Goal: Task Accomplishment & Management: Complete application form

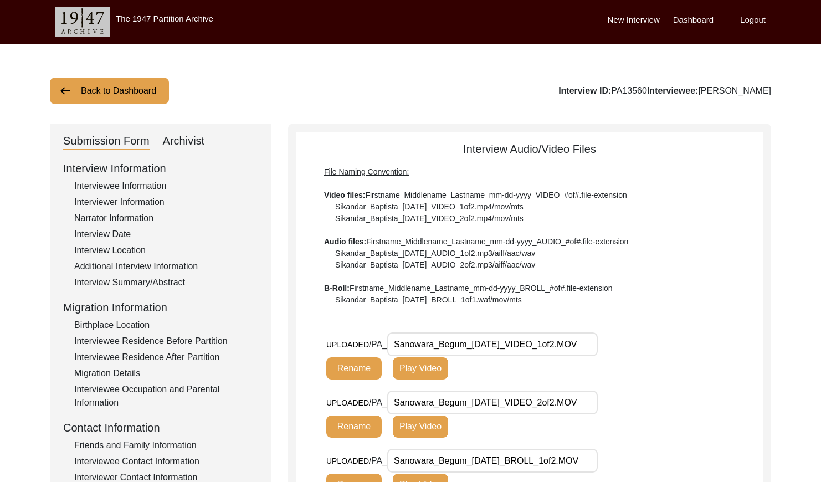
click at [93, 96] on button "Back to Dashboard" at bounding box center [109, 91] width 119 height 27
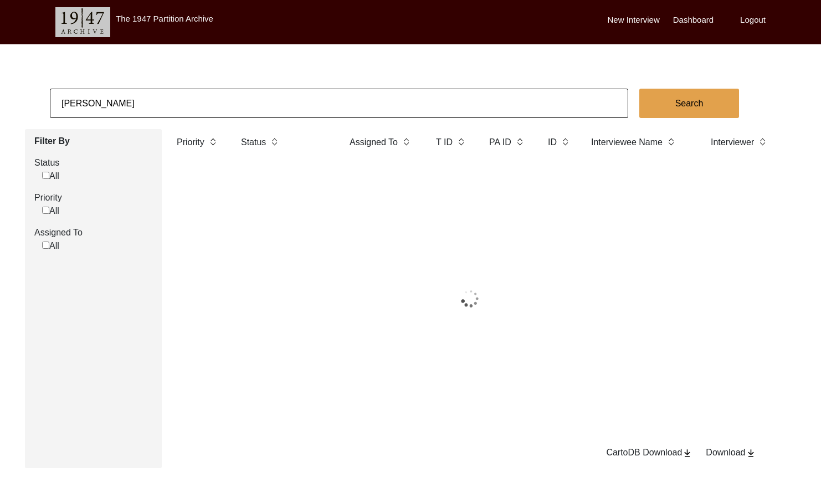
click at [167, 103] on input "[PERSON_NAME]" at bounding box center [339, 103] width 578 height 29
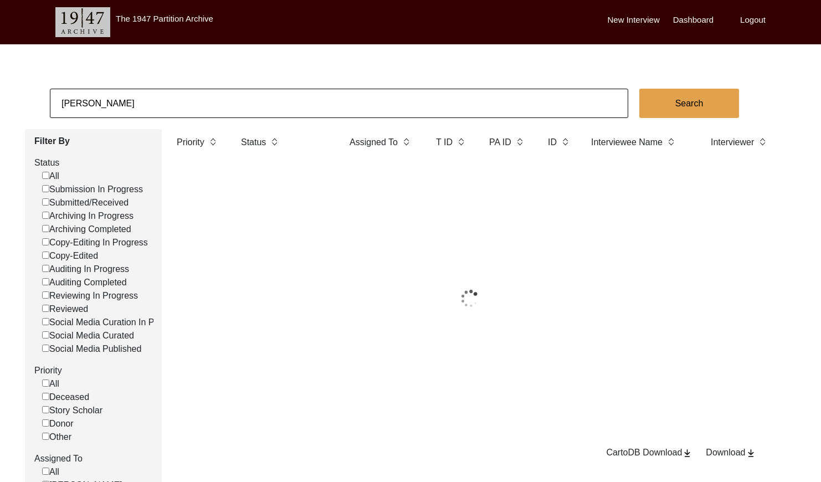
click at [167, 103] on input "[PERSON_NAME]" at bounding box center [339, 103] width 578 height 29
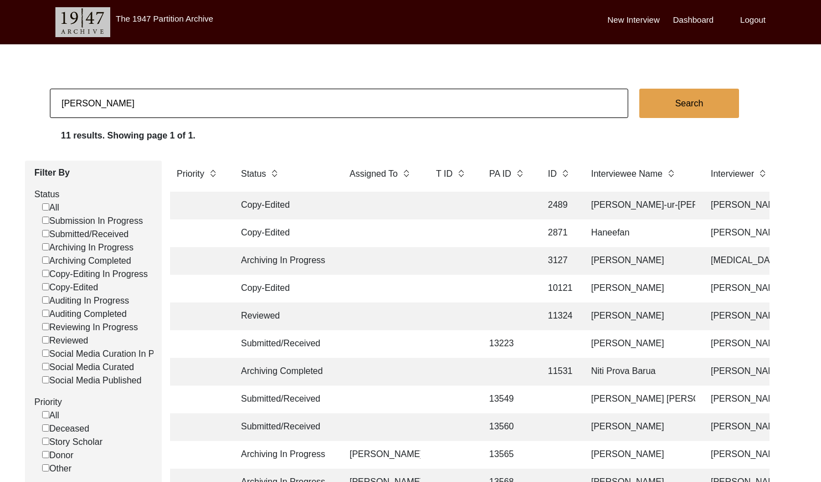
paste input "[PERSON_NAME]"
type input "[PERSON_NAME]"
checkbox input "false"
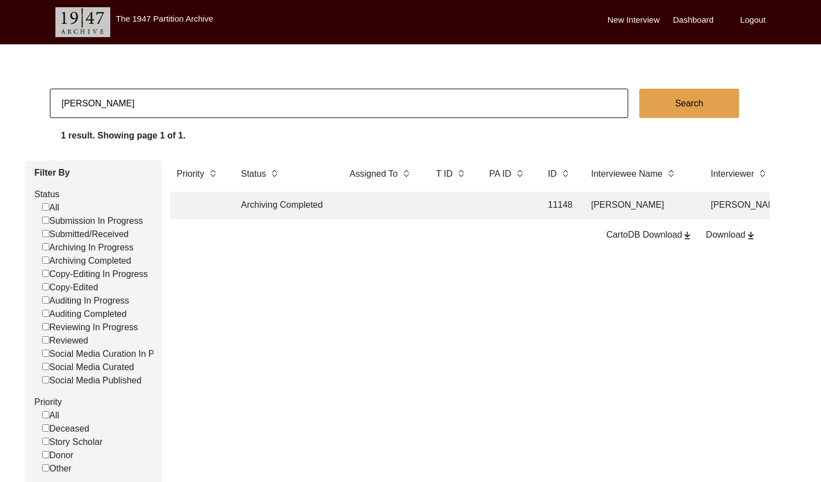
click at [372, 208] on td at bounding box center [382, 206] width 78 height 28
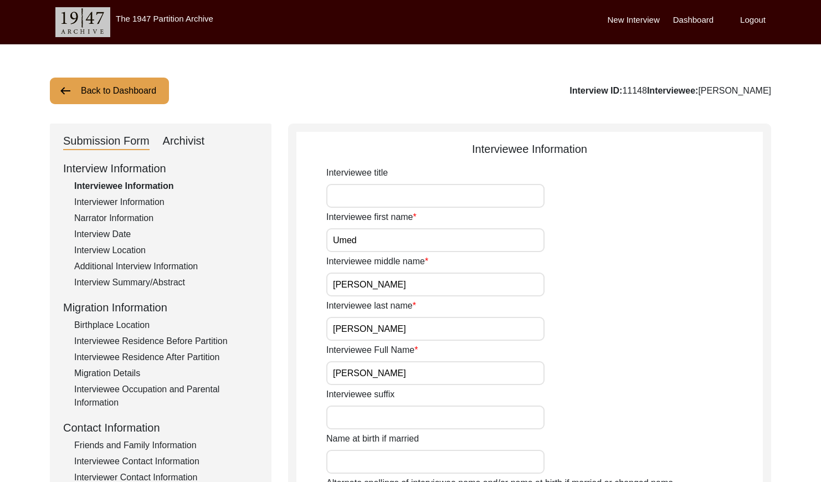
click at [199, 141] on div "Archivist" at bounding box center [184, 141] width 42 height 18
select select "Archiving Completed"
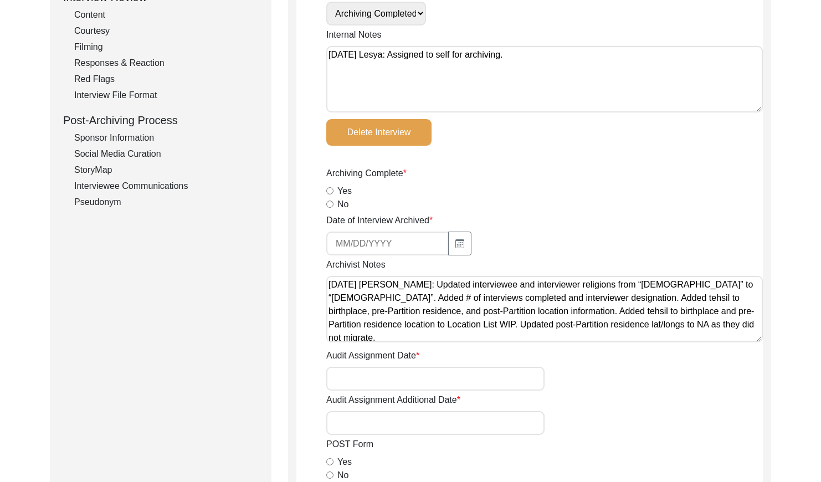
scroll to position [147, 0]
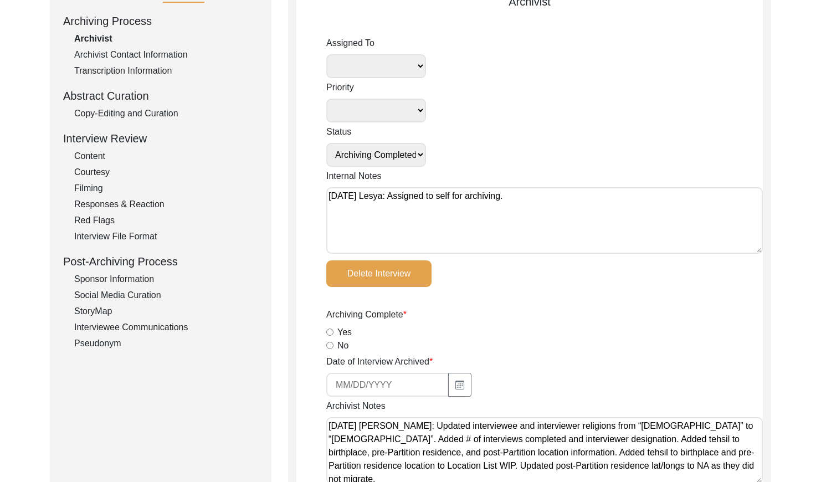
click at [330, 332] on input "Yes" at bounding box center [329, 332] width 7 height 7
radio input "true"
click at [455, 387] on icon "button" at bounding box center [459, 385] width 9 height 9
select select "10"
select select "2025"
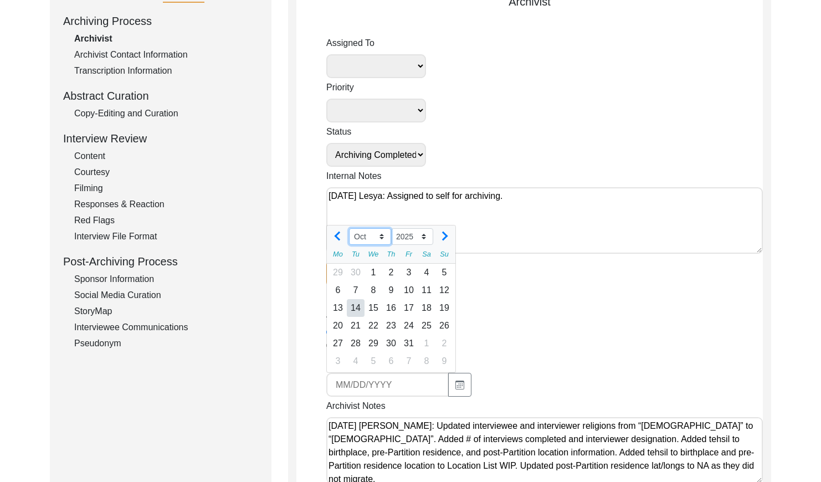
click at [371, 234] on select "Jan Feb Mar Apr May Jun [DATE] Aug Sep Oct Nov Dec" at bounding box center [370, 236] width 42 height 17
select select "8"
click at [410, 236] on select "2015 2016 2017 2018 2019 2020 2021 2022 2023 2024 2025 2026 2027 2028 2029 2030…" at bounding box center [412, 236] width 42 height 17
select select "2024"
click at [410, 288] on div "9" at bounding box center [409, 290] width 18 height 18
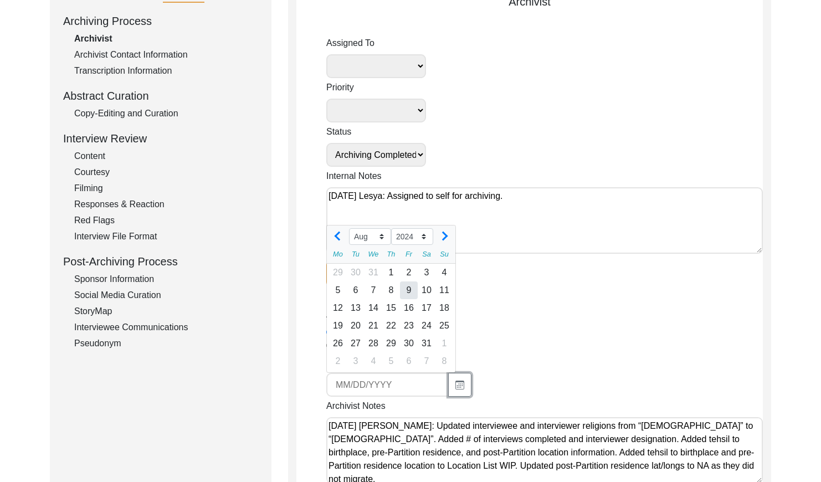
type input "[DATE]"
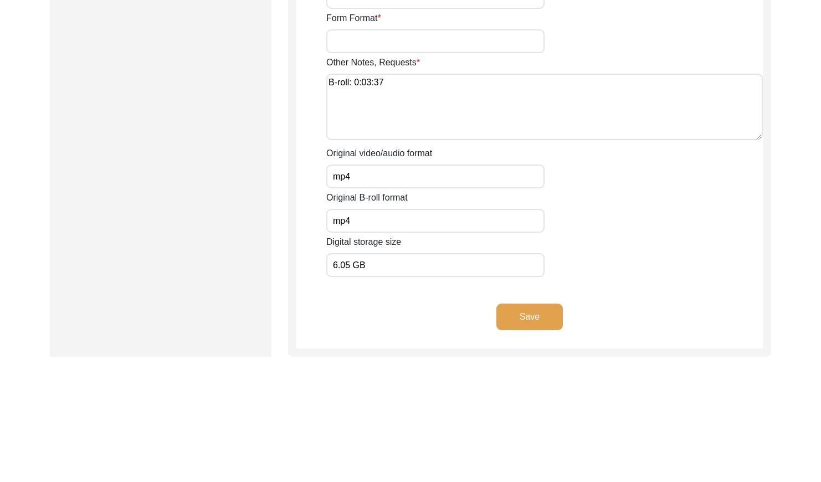
scroll to position [1932, 0]
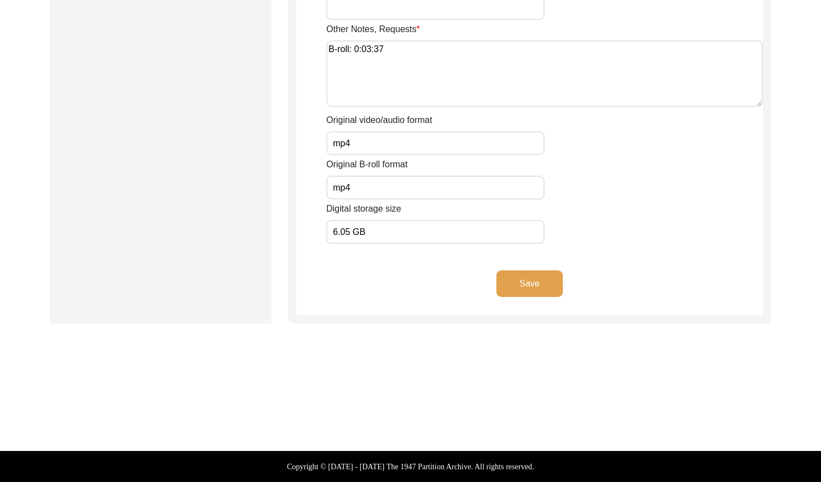
click at [563, 279] on div "Save" at bounding box center [529, 292] width 466 height 45
click at [520, 288] on button "Save" at bounding box center [529, 283] width 66 height 27
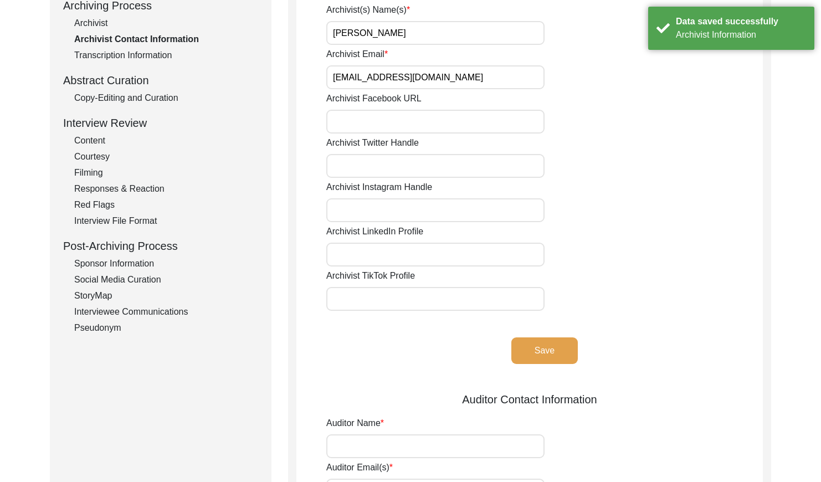
scroll to position [0, 0]
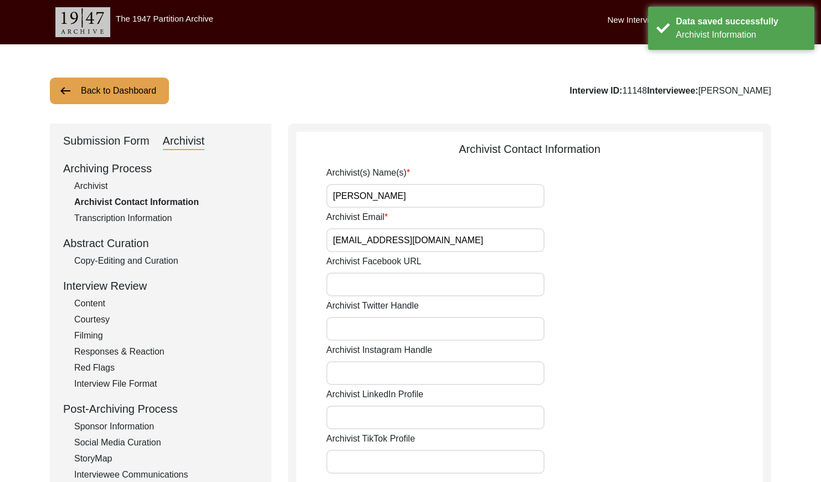
drag, startPoint x: 112, startPoint y: 81, endPoint x: 329, endPoint y: 9, distance: 228.6
click at [122, 75] on div "Back to Dashboard Interview ID: 11148 Interviewee: [PERSON_NAME] Submission For…" at bounding box center [410, 436] width 821 height 784
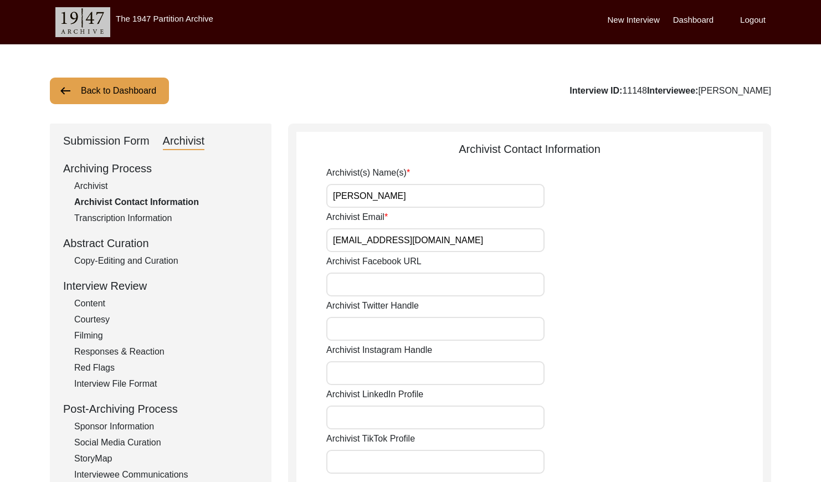
drag, startPoint x: 94, startPoint y: 74, endPoint x: 115, endPoint y: 85, distance: 23.8
click at [94, 74] on div "Back to Dashboard Interview ID: 11148 Interviewee: [PERSON_NAME] Submission For…" at bounding box center [410, 436] width 821 height 784
click at [119, 88] on button "Back to Dashboard" at bounding box center [109, 91] width 119 height 27
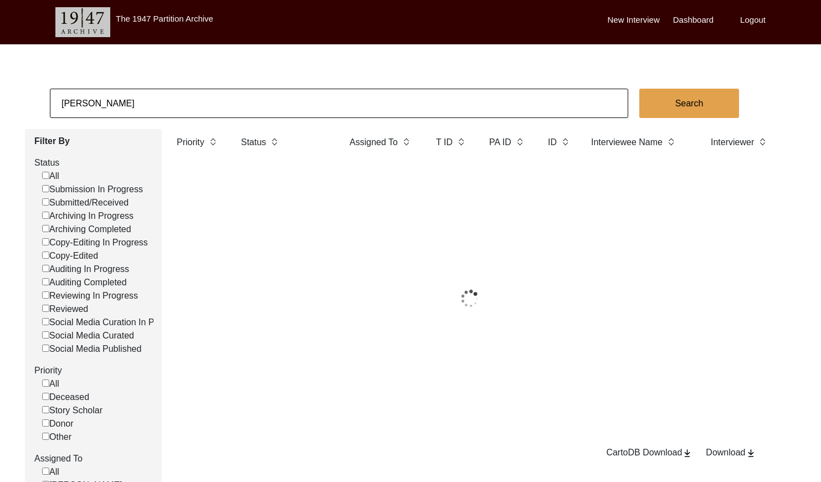
click at [193, 114] on input "[PERSON_NAME]" at bounding box center [339, 103] width 578 height 29
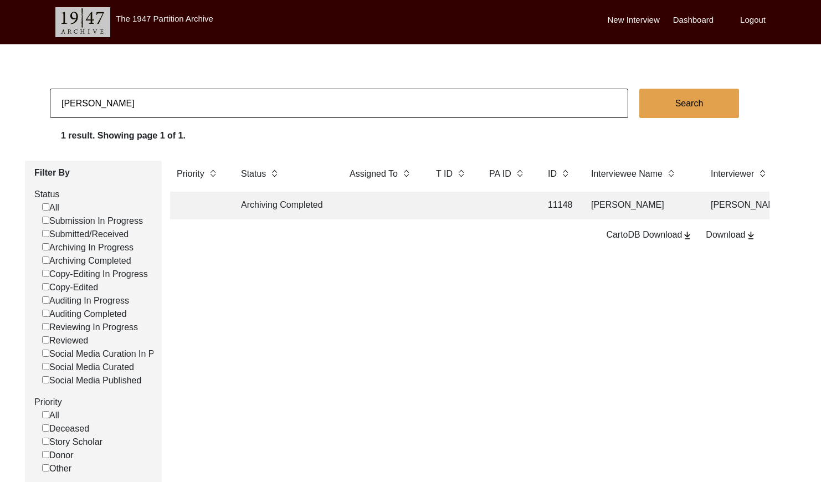
click at [193, 114] on input "[PERSON_NAME]" at bounding box center [339, 103] width 578 height 29
paste input "[PERSON_NAME] [PERSON_NAME]"
type input "[PERSON_NAME] [PERSON_NAME]"
checkbox input "false"
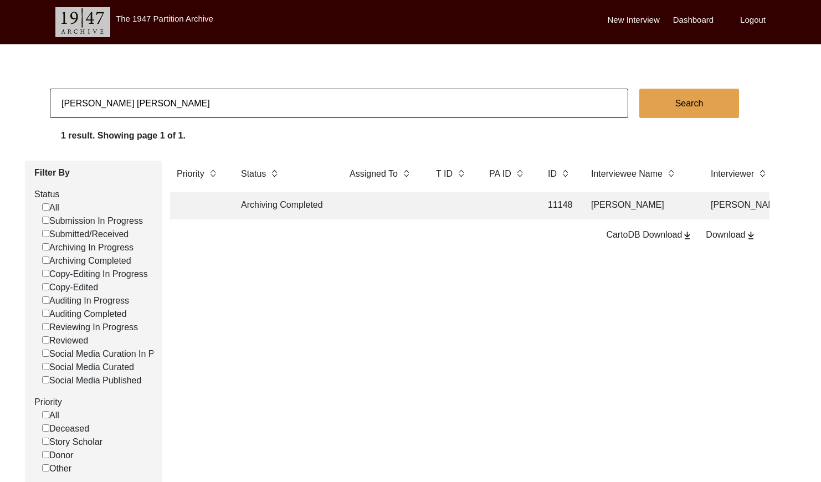
checkbox input "false"
click at [457, 210] on td at bounding box center [451, 206] width 44 height 28
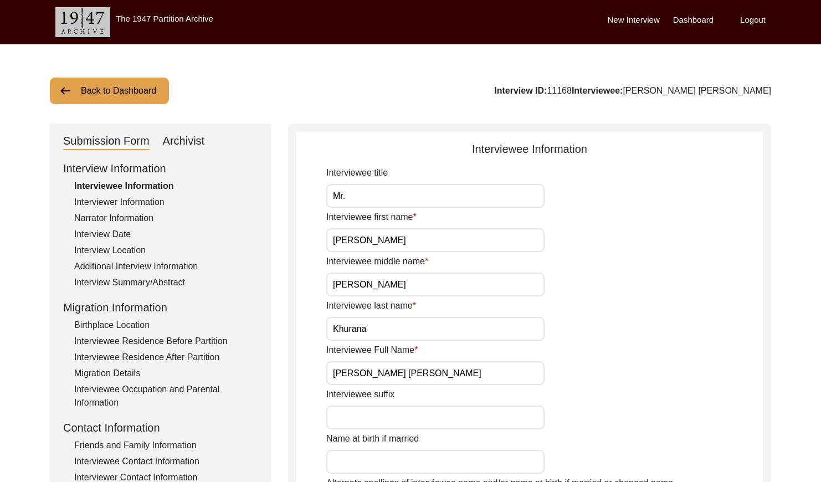
click at [178, 133] on div "Archivist" at bounding box center [184, 141] width 42 height 18
select select "Archiving Completed"
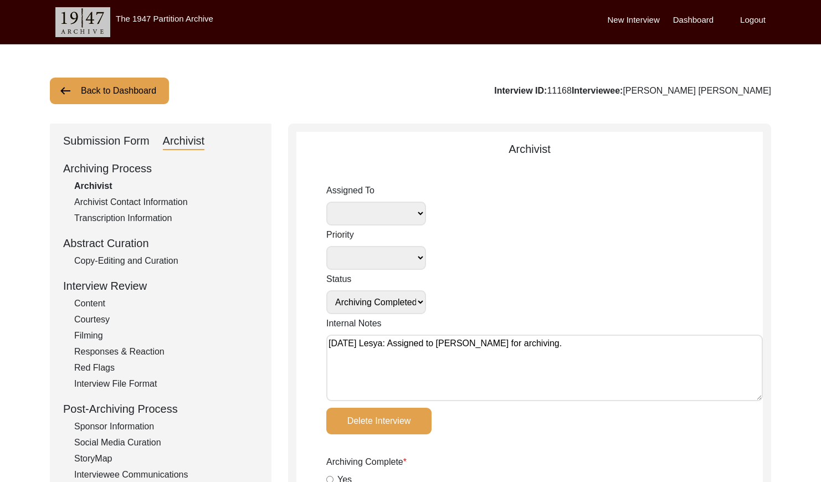
click at [102, 85] on button "Back to Dashboard" at bounding box center [109, 91] width 119 height 27
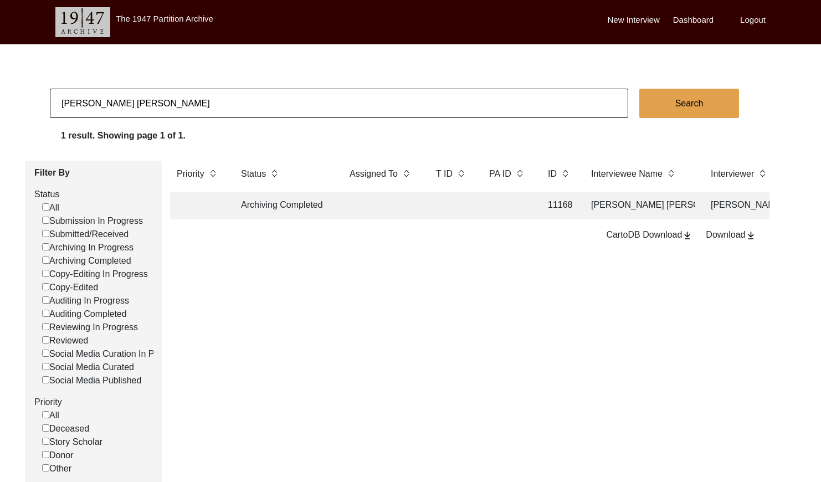
click at [124, 90] on input "[PERSON_NAME] [PERSON_NAME]" at bounding box center [339, 103] width 578 height 29
click at [139, 98] on input "[PERSON_NAME] [PERSON_NAME]" at bounding box center [339, 103] width 578 height 29
click at [139, 99] on input "[PERSON_NAME] [PERSON_NAME]" at bounding box center [339, 103] width 578 height 29
paste input "[PERSON_NAME]"
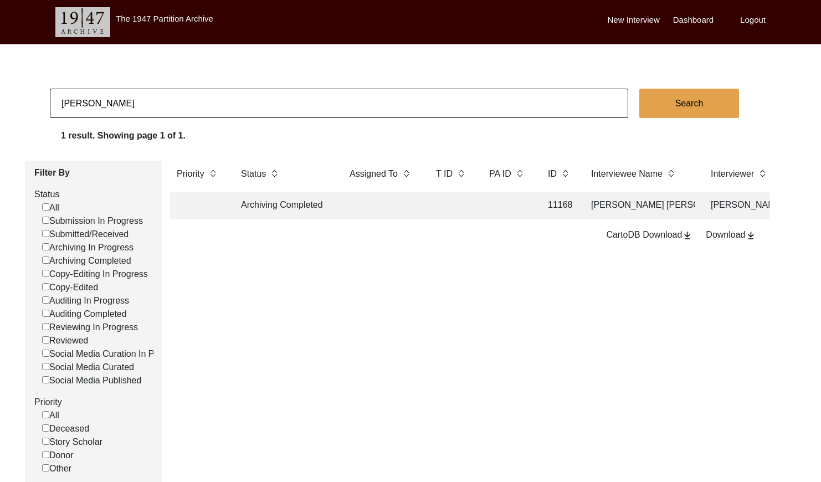
type input "[PERSON_NAME]"
checkbox input "false"
click at [211, 107] on input "[PERSON_NAME]" at bounding box center [339, 103] width 578 height 29
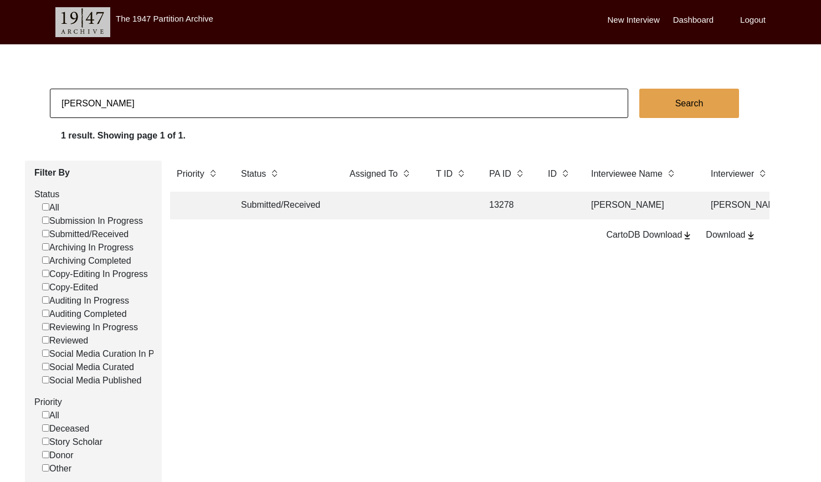
click at [211, 107] on input "[PERSON_NAME]" at bounding box center [339, 103] width 578 height 29
click at [210, 107] on input "[PERSON_NAME]" at bounding box center [339, 103] width 578 height 29
paste input "[PERSON_NAME]"
type input "[PERSON_NAME]"
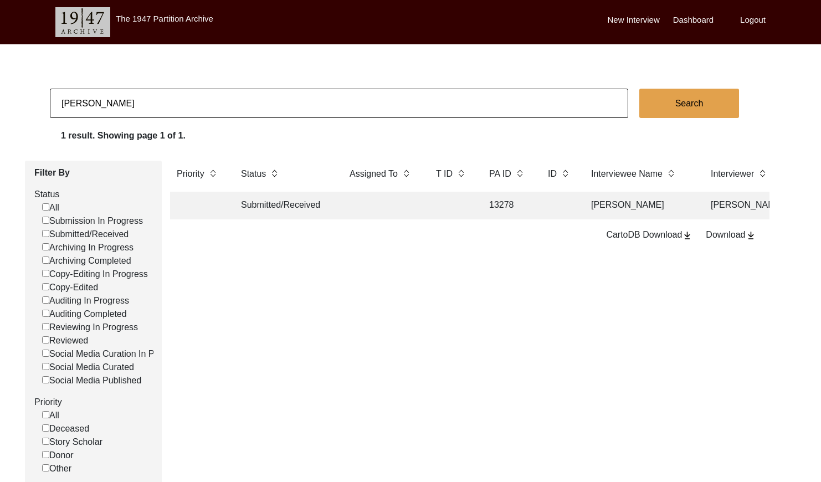
checkbox input "false"
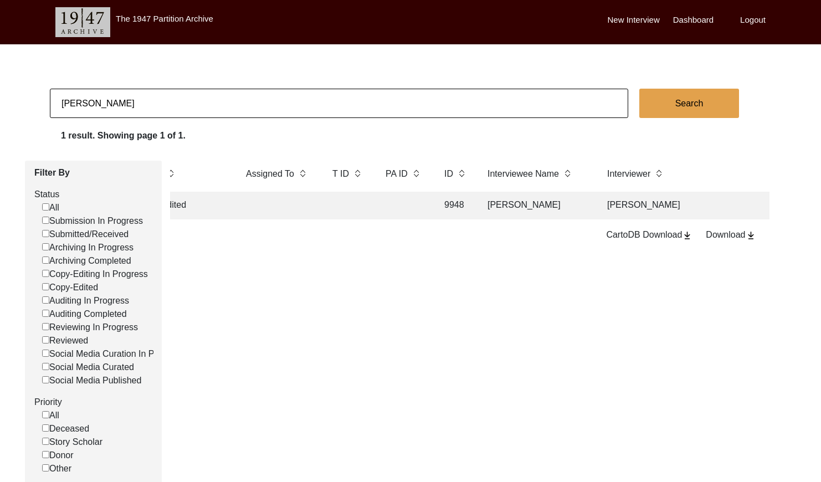
scroll to position [0, 105]
click at [489, 212] on td "[PERSON_NAME]" at bounding box center [534, 206] width 111 height 28
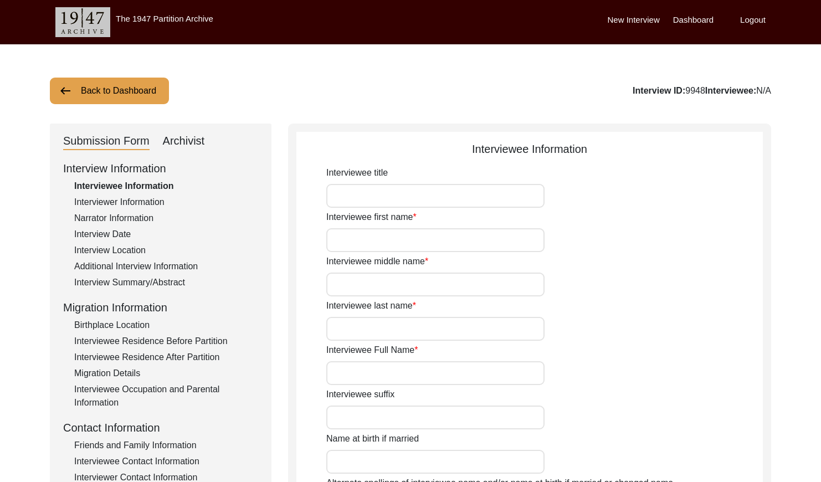
type input "[PERSON_NAME]"
type input "n/a"
type input "[PERSON_NAME]"
type input "1932"
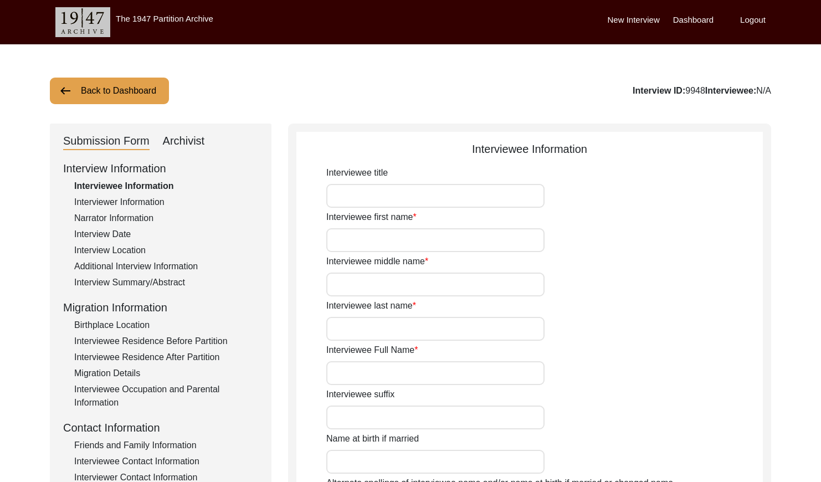
type input "1932"
type input "89"
type input "[DEMOGRAPHIC_DATA]"
click at [182, 137] on div "Archivist" at bounding box center [184, 141] width 42 height 18
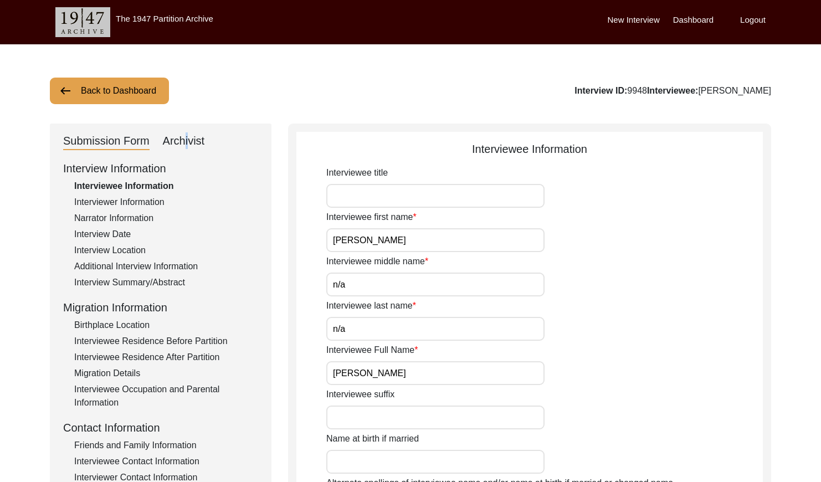
select select "Copy-Edited"
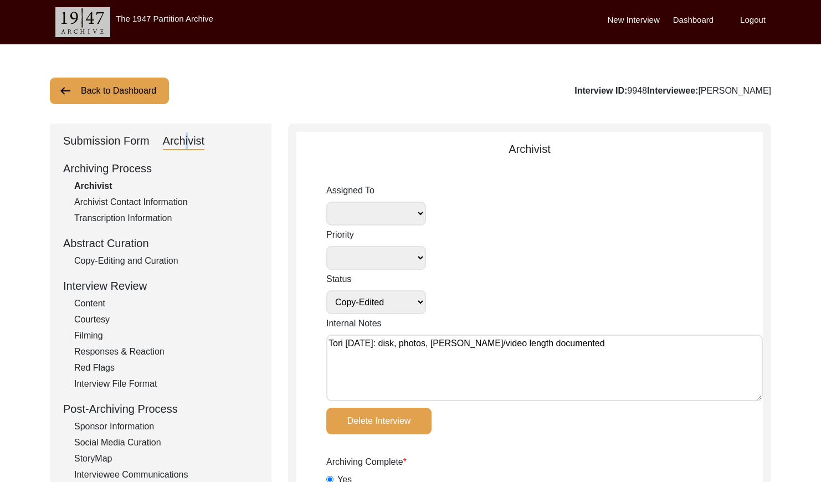
click at [113, 92] on button "Back to Dashboard" at bounding box center [109, 91] width 119 height 27
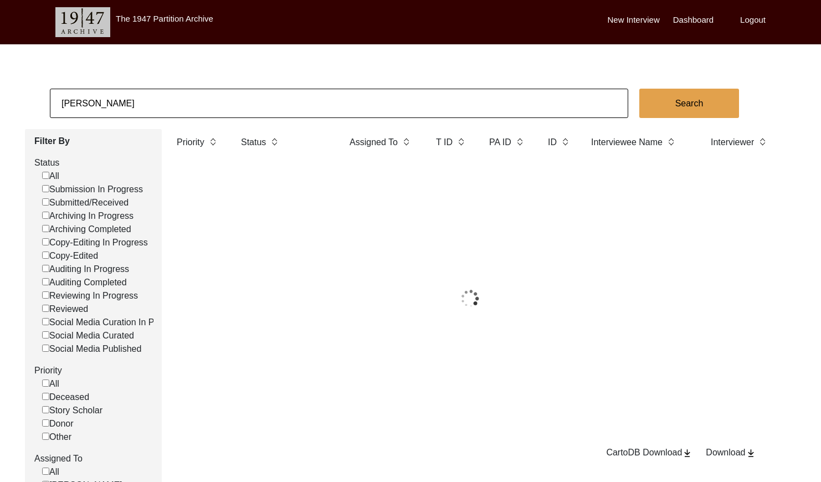
click at [151, 92] on input "[PERSON_NAME]" at bounding box center [339, 103] width 578 height 29
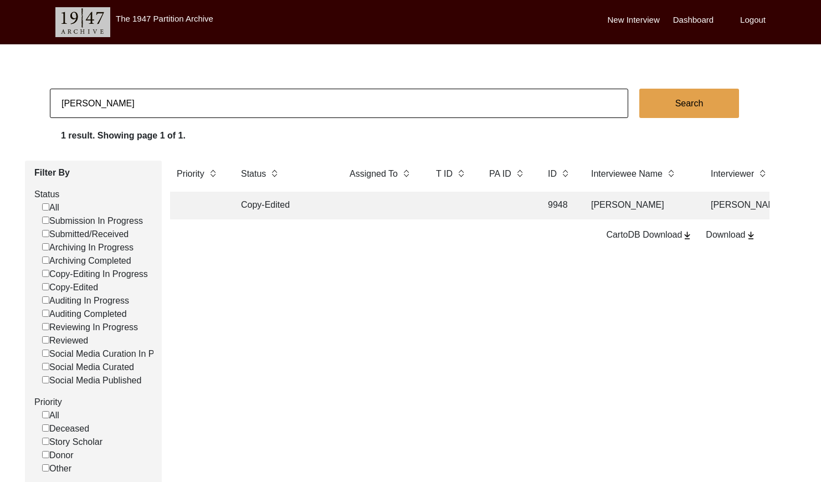
drag, startPoint x: 113, startPoint y: 92, endPoint x: 151, endPoint y: 93, distance: 38.2
click at [151, 92] on input "[PERSON_NAME]" at bounding box center [339, 103] width 578 height 29
click at [151, 93] on input "[PERSON_NAME]" at bounding box center [339, 103] width 578 height 29
paste input "[PERSON_NAME]"
type input "[PERSON_NAME]"
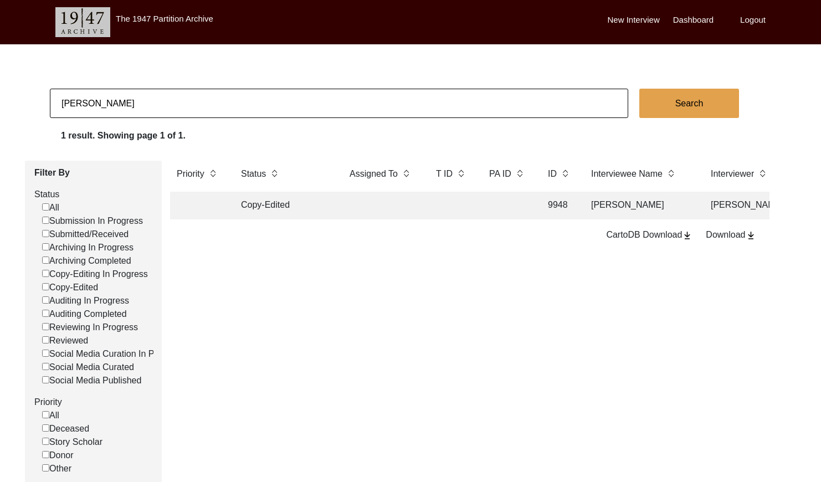
checkbox input "false"
click at [358, 203] on td at bounding box center [382, 206] width 78 height 28
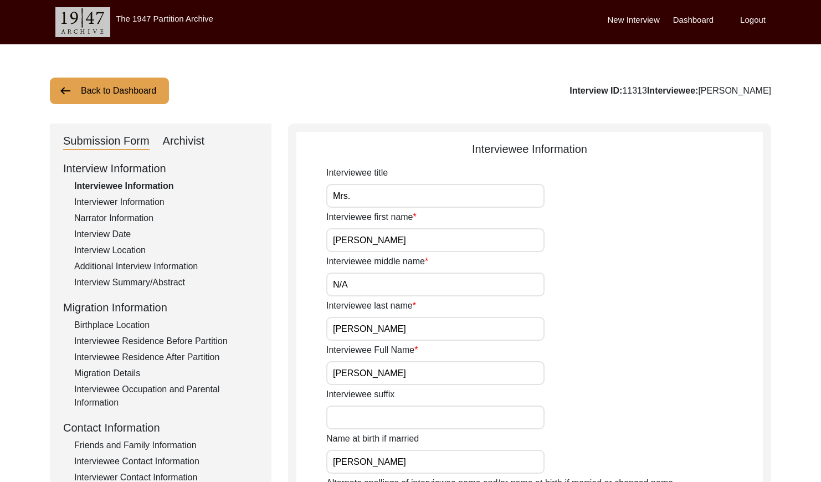
click at [190, 137] on div "Archivist" at bounding box center [184, 141] width 42 height 18
select select "Reviewed"
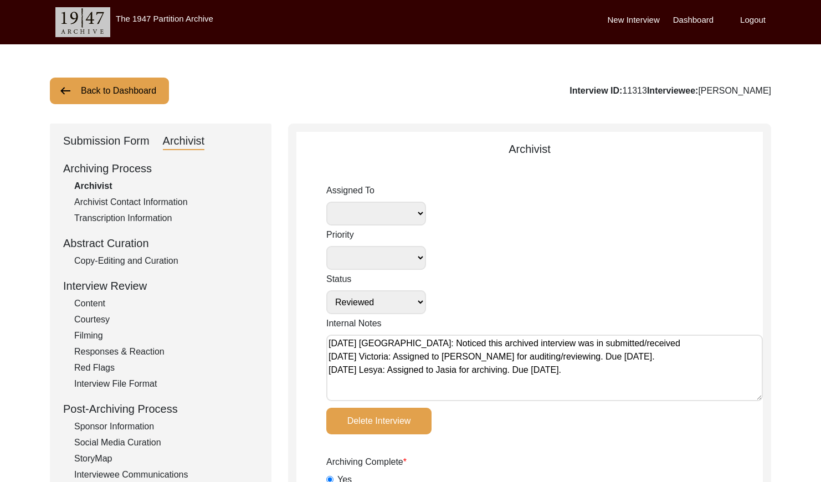
click at [169, 91] on div "Back to Dashboard Interview ID: 11313 Interviewee: [PERSON_NAME]" at bounding box center [410, 91] width 721 height 27
click at [155, 88] on button "Back to Dashboard" at bounding box center [109, 91] width 119 height 27
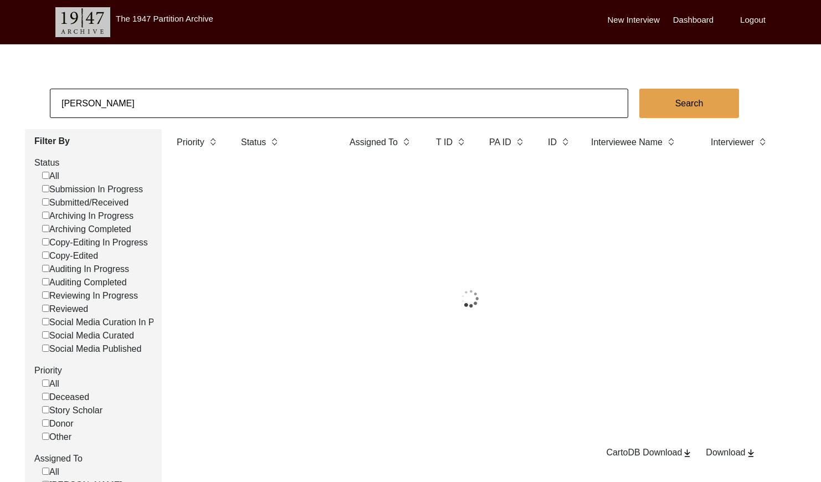
click at [203, 91] on input "[PERSON_NAME]" at bounding box center [339, 103] width 578 height 29
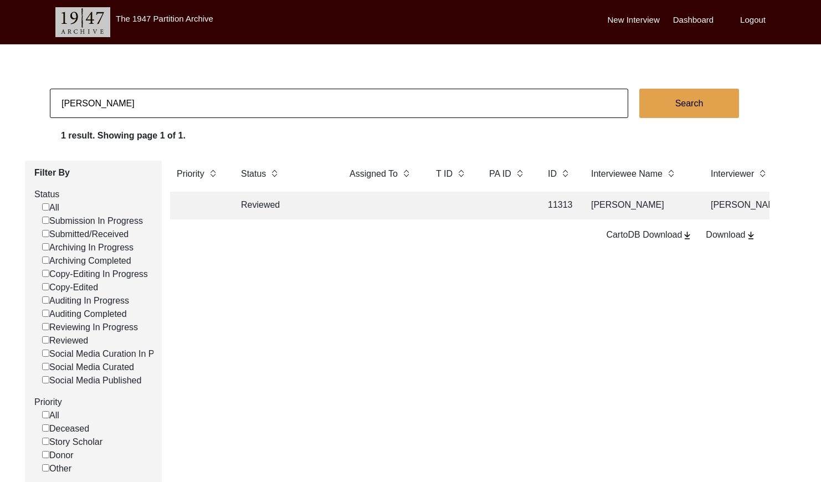
click at [204, 93] on input "[PERSON_NAME]" at bounding box center [339, 103] width 578 height 29
type input "13278"
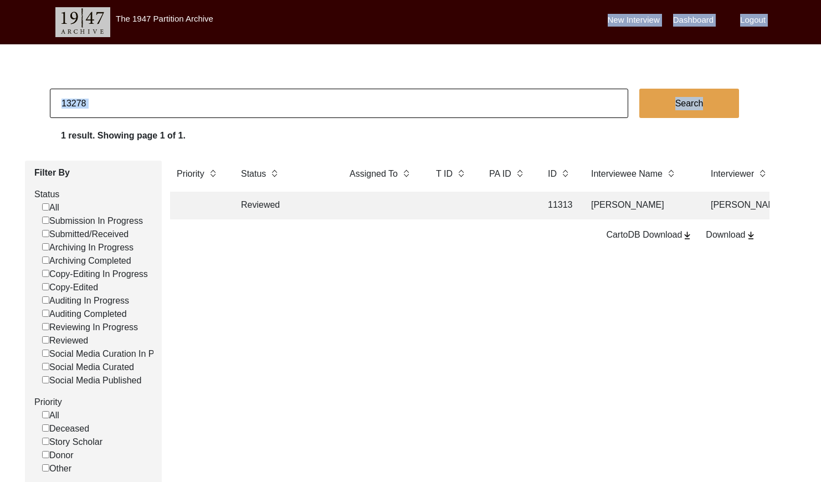
click at [665, 115] on app-records-search "13278 Search 1 result. Showing page 1 of 1. Filter By Status All Submission In …" at bounding box center [410, 344] width 821 height 510
click at [664, 106] on button "Search" at bounding box center [689, 103] width 100 height 29
checkbox input "false"
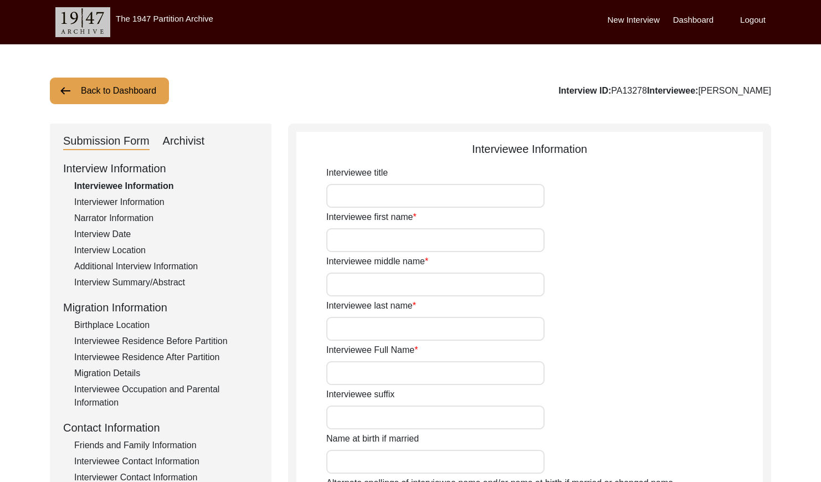
type input "Probod"
type input "[PERSON_NAME]"
type input "[DATE]"
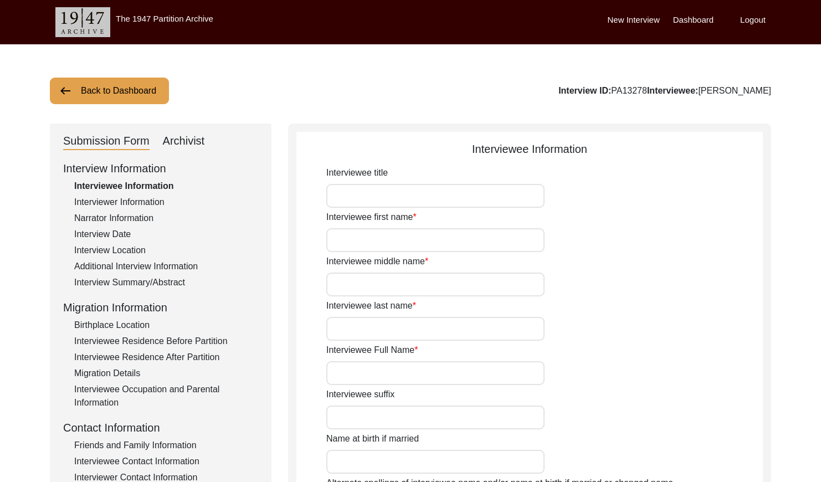
type input "84"
type input "[DEMOGRAPHIC_DATA]"
type input "Bengali"
type input "[DEMOGRAPHIC_DATA]"
type input "Bengali"
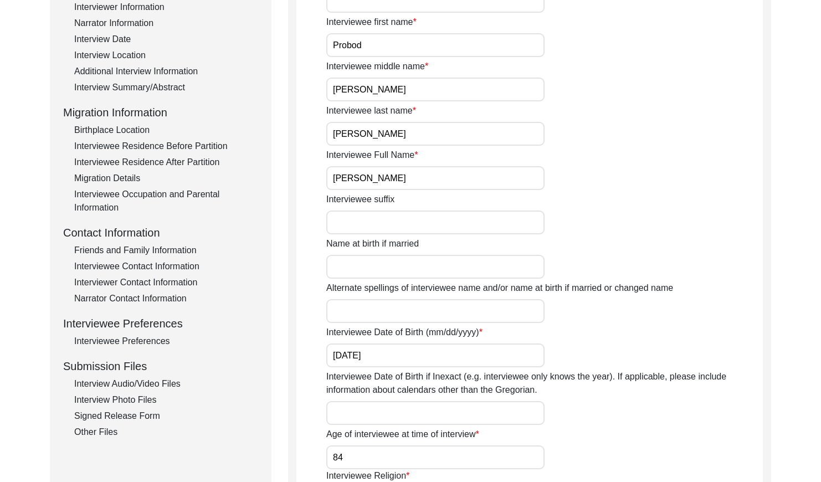
scroll to position [198, 0]
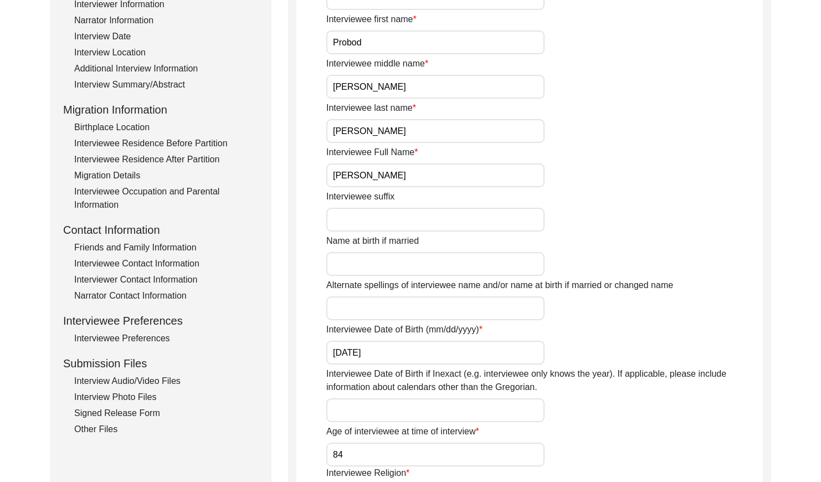
click at [146, 392] on div "Interview Photo Files" at bounding box center [166, 397] width 184 height 13
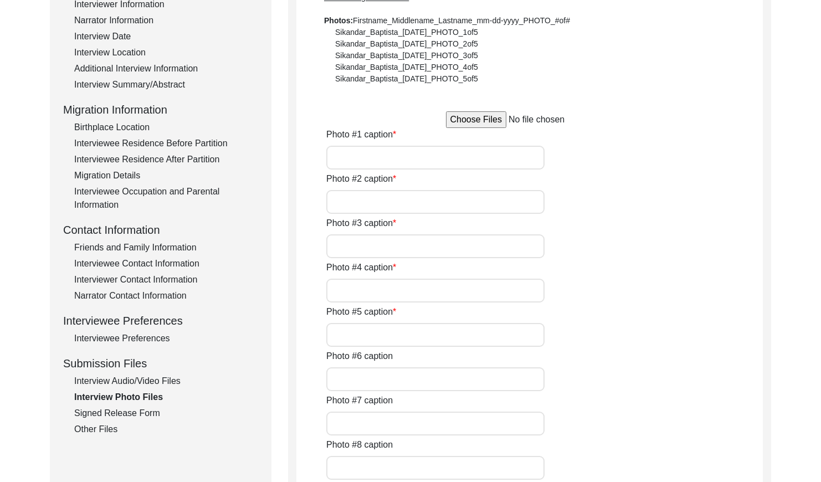
type input "Getting Ready for the interview"
type input "Friends at Fish Corporation"
type input "The Family"
type input "The Family 2"
type input "with his wife"
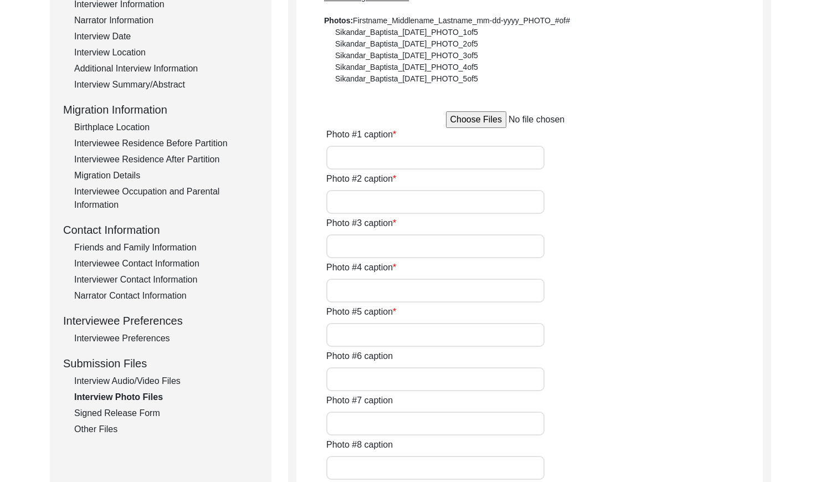
type input "4"
type input "5"
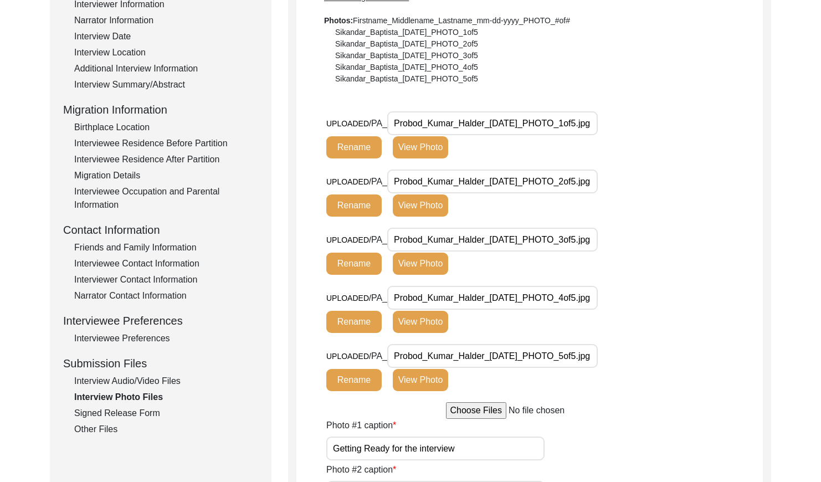
scroll to position [199, 0]
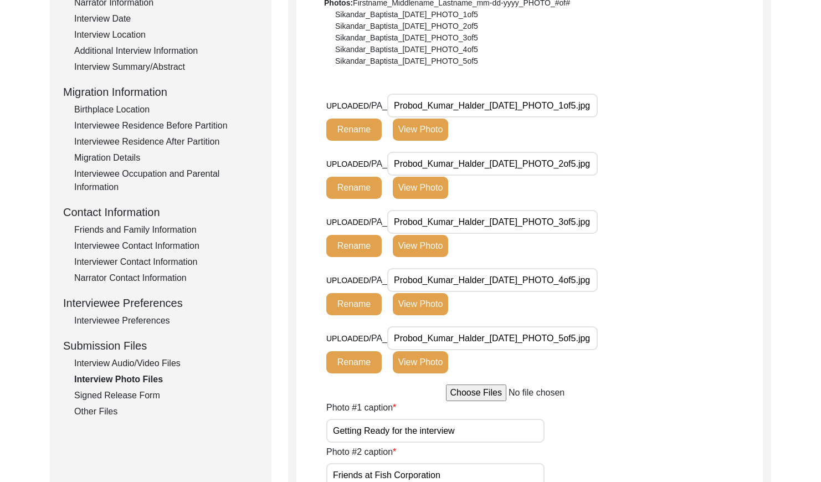
click at [430, 136] on button "View Photo" at bounding box center [420, 130] width 55 height 22
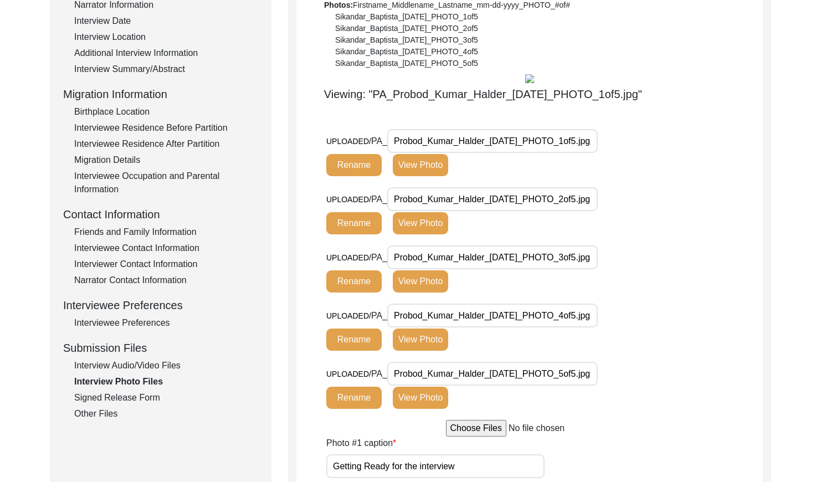
scroll to position [212, 0]
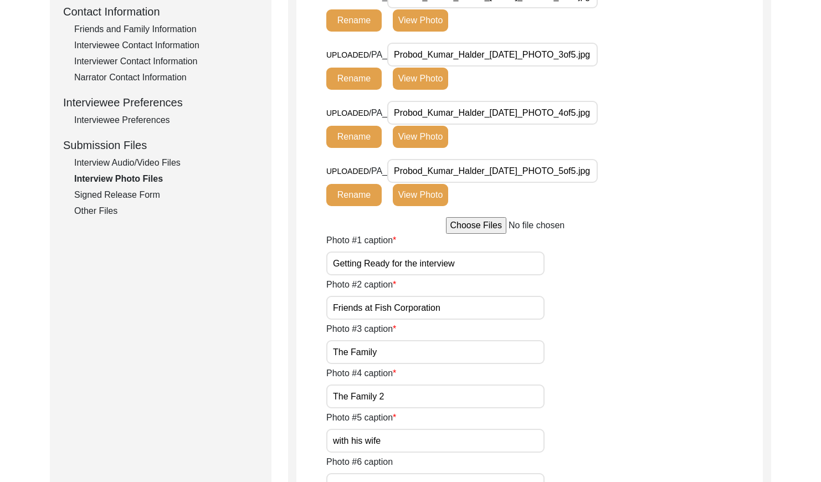
click at [422, 32] on button "View Photo" at bounding box center [420, 20] width 55 height 22
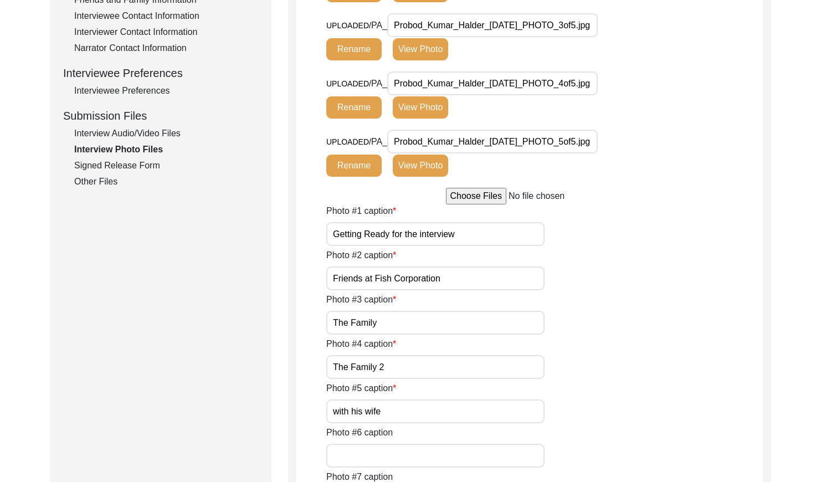
scroll to position [460, 0]
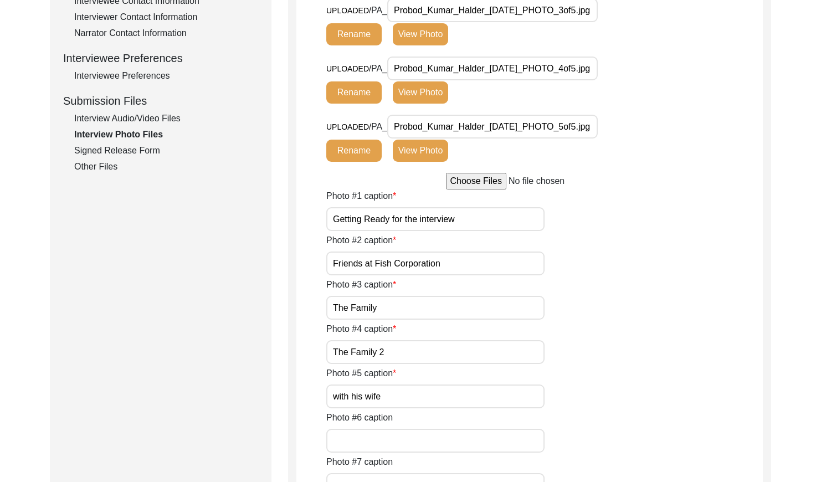
drag, startPoint x: 428, startPoint y: 302, endPoint x: 438, endPoint y: 286, distance: 18.1
click at [428, 45] on button "View Photo" at bounding box center [420, 34] width 55 height 22
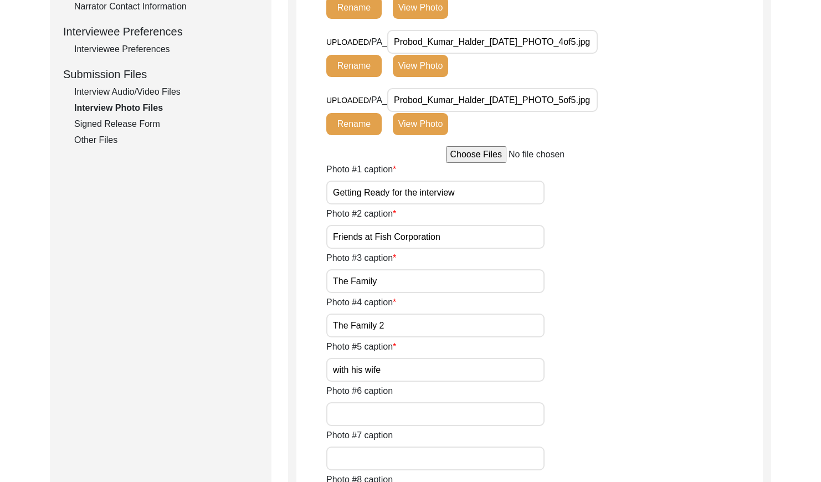
scroll to position [491, 0]
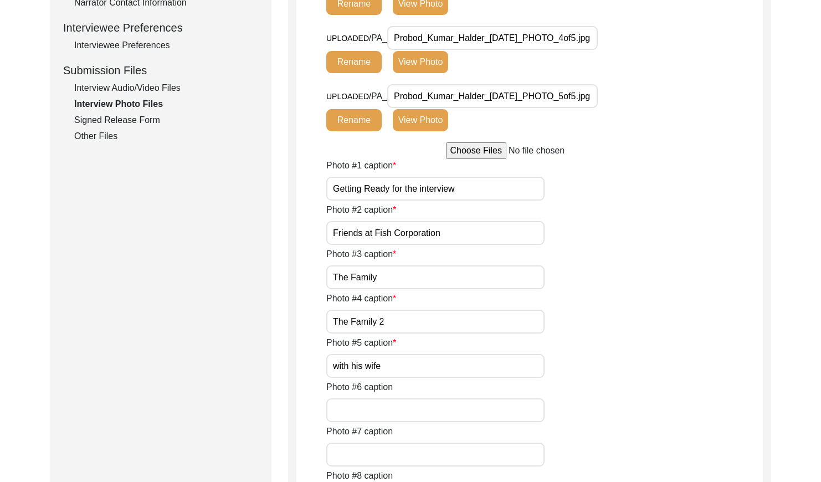
drag, startPoint x: 438, startPoint y: 324, endPoint x: 441, endPoint y: 318, distance: 6.9
click at [438, 73] on button "View Photo" at bounding box center [420, 62] width 55 height 22
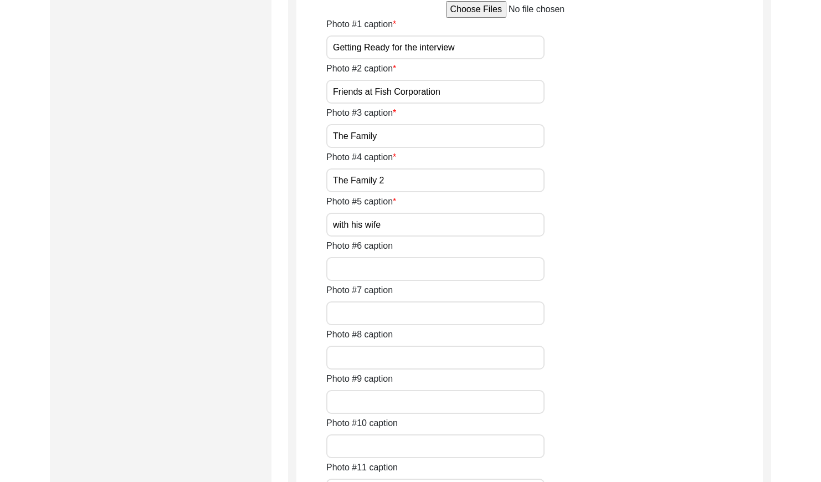
scroll to position [823, 0]
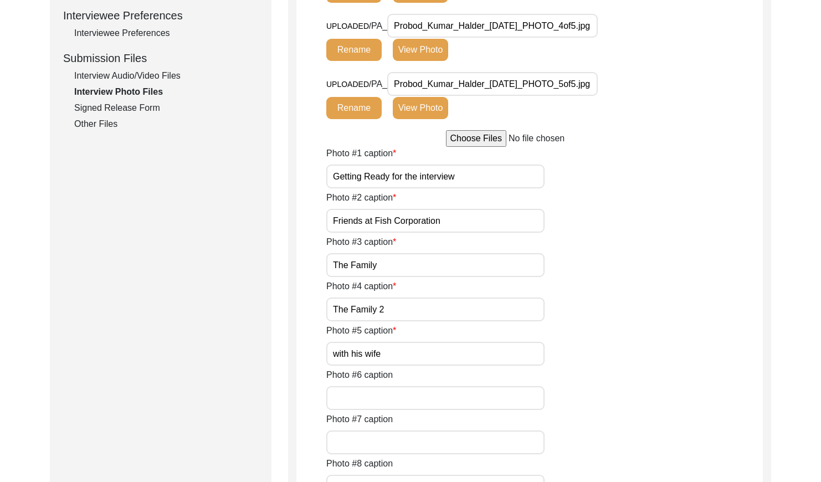
scroll to position [505, 0]
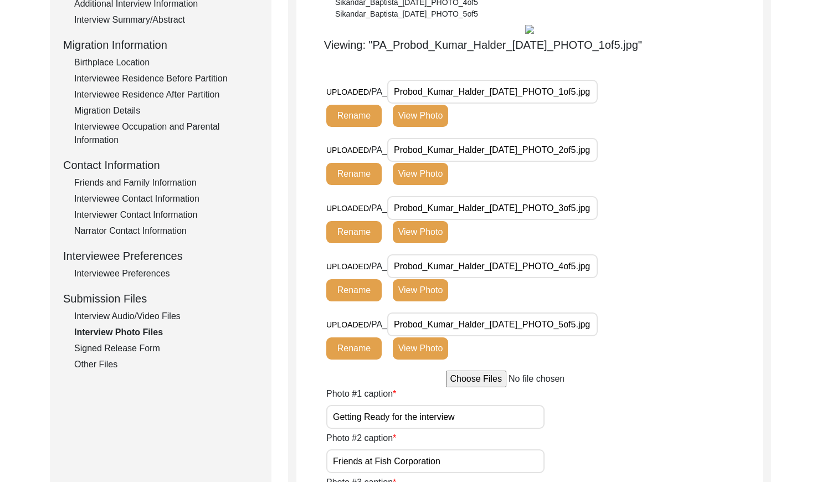
scroll to position [253, 0]
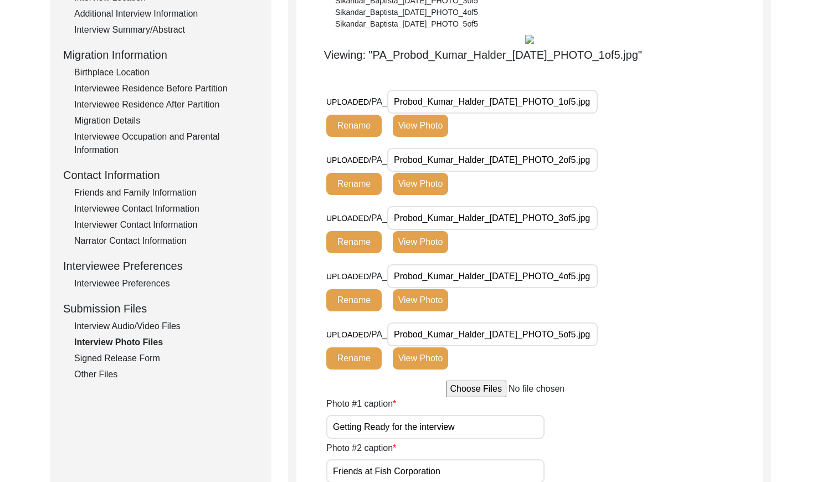
click at [494, 114] on input "Probod_Kumar_Halder_[DATE]_PHOTO_1of5.jpg" at bounding box center [492, 102] width 211 height 24
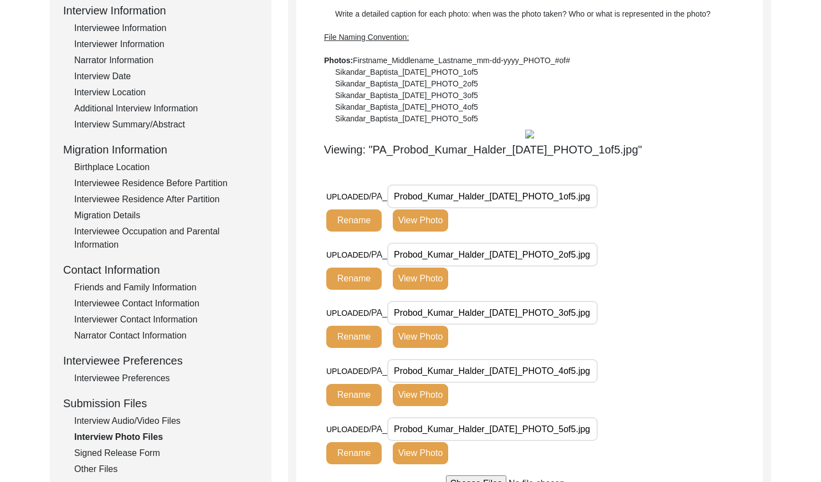
scroll to position [155, 0]
